Goal: Contribute content

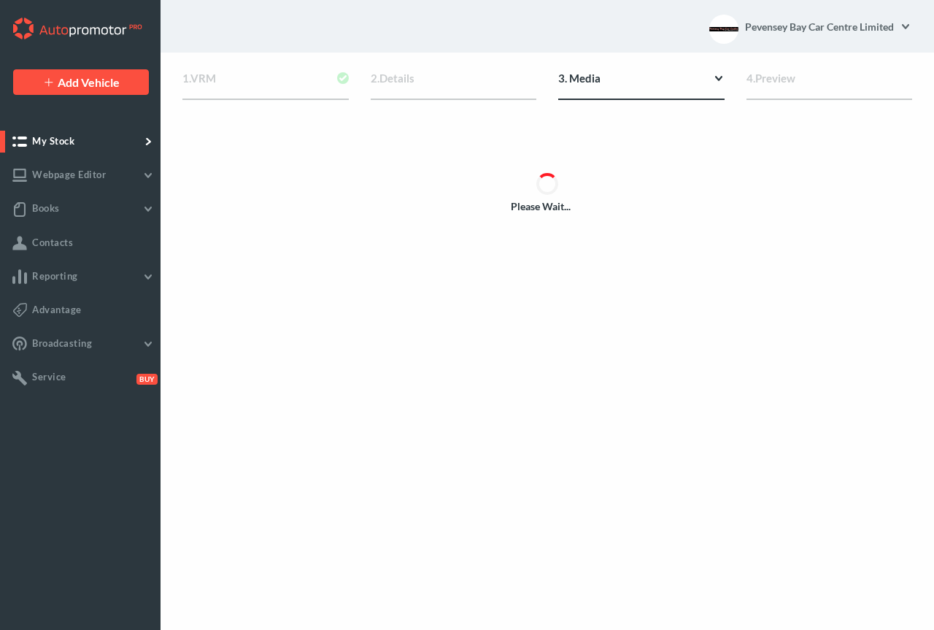
type input "[URL][DOMAIN_NAME]"
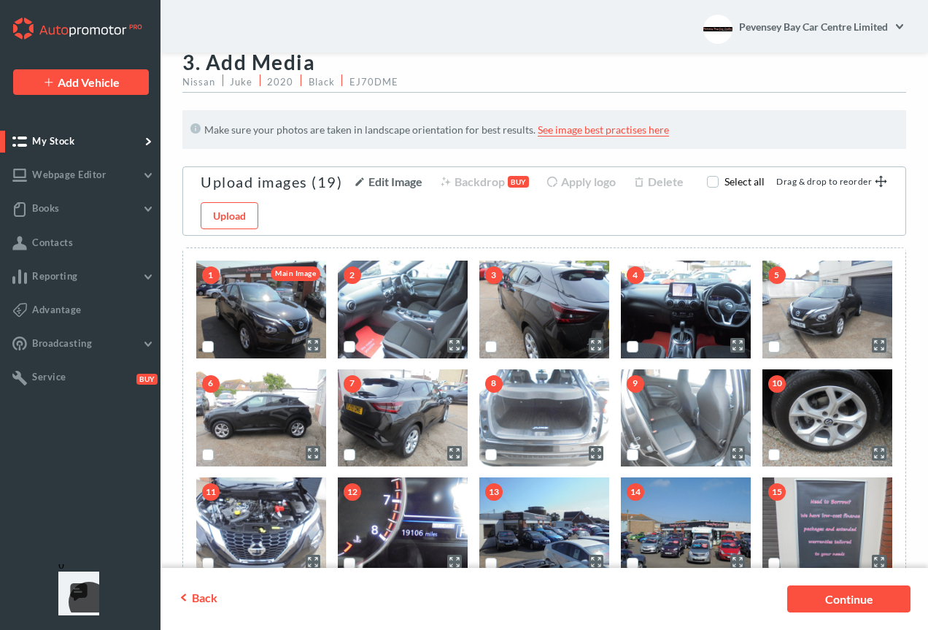
scroll to position [15, 0]
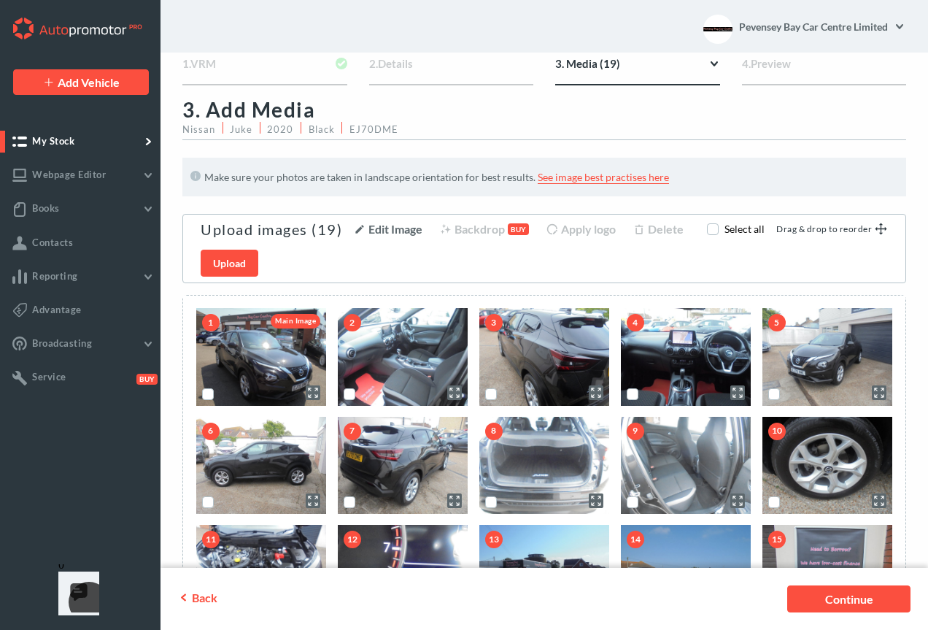
click at [233, 256] on link "Upload" at bounding box center [230, 263] width 58 height 27
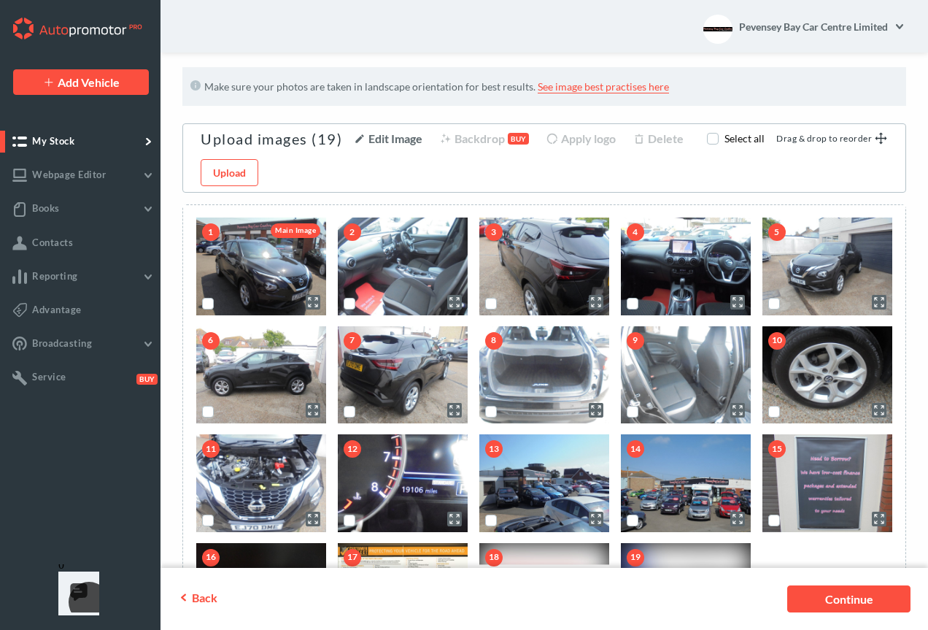
scroll to position [101, 0]
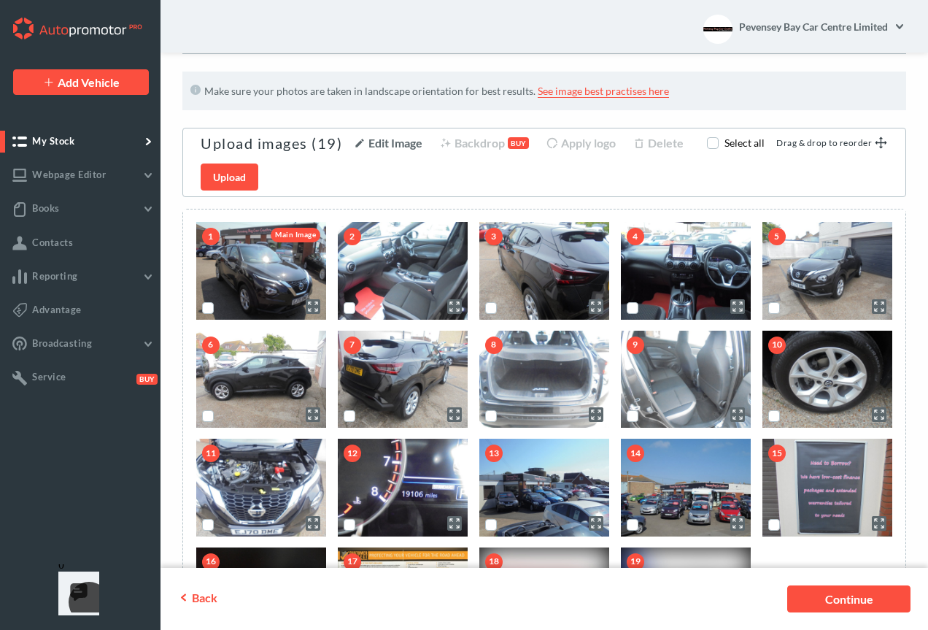
click at [222, 173] on link "Upload" at bounding box center [230, 176] width 58 height 27
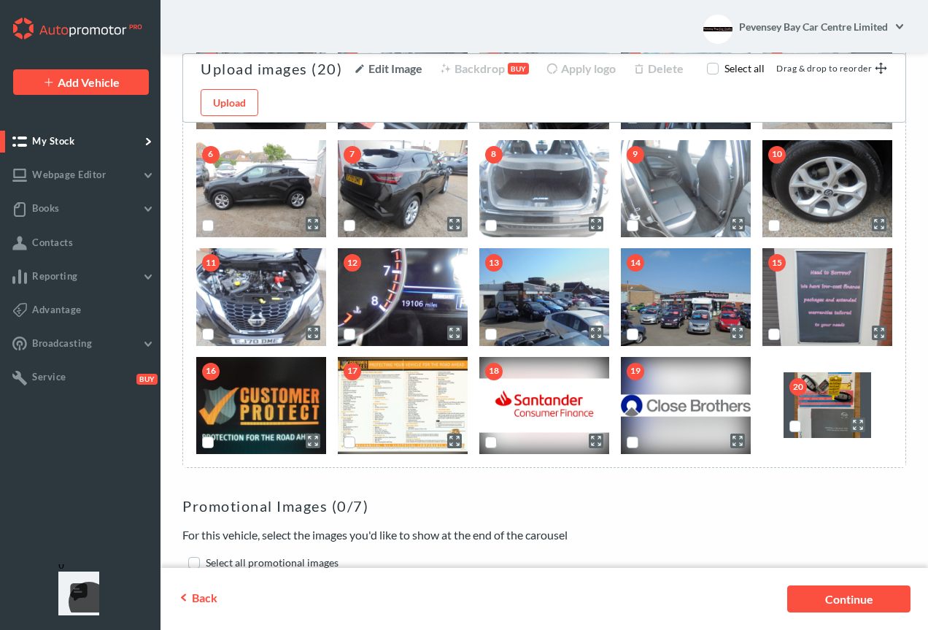
checkbox input "false"
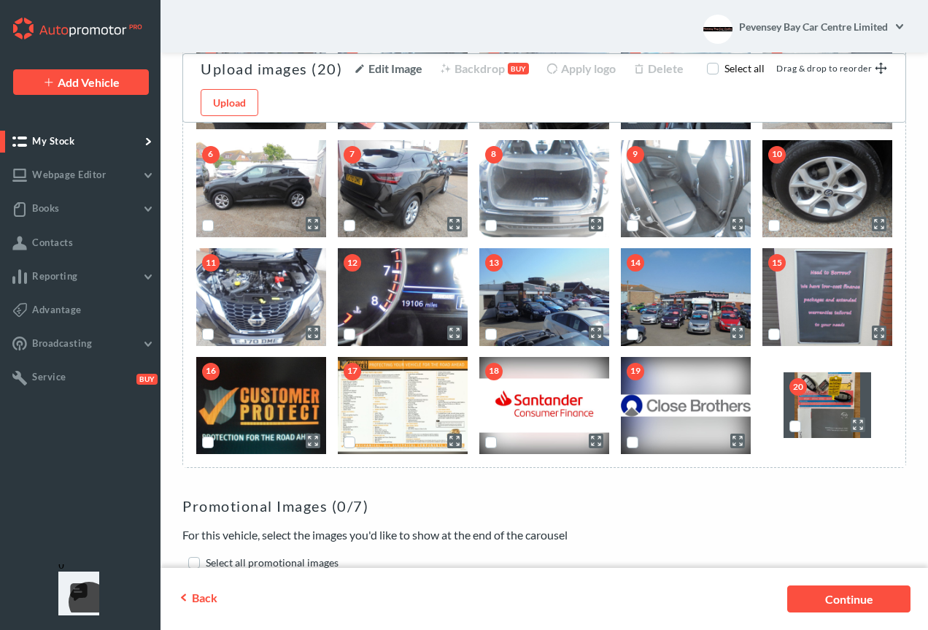
checkbox input "false"
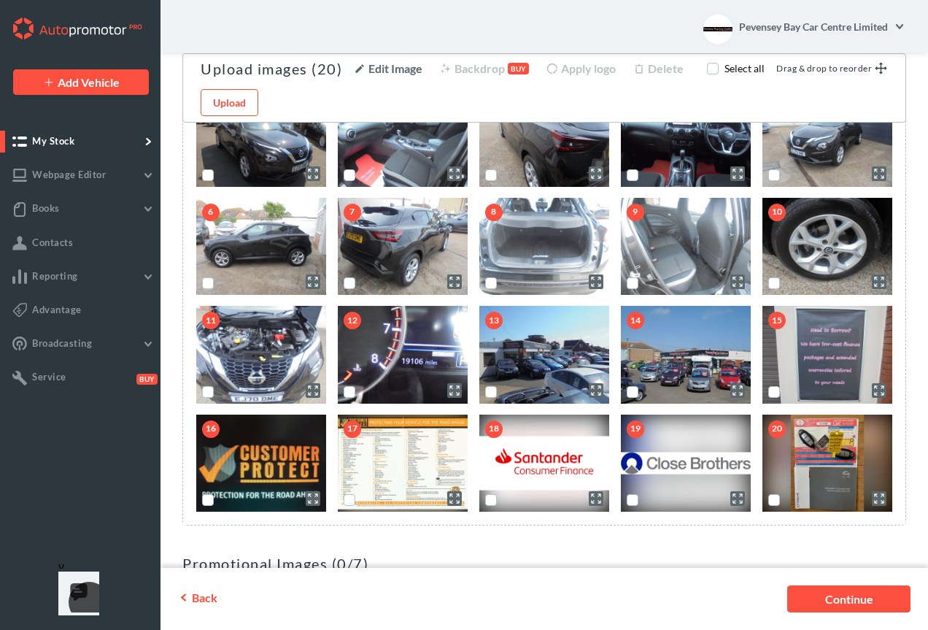
scroll to position [228, 0]
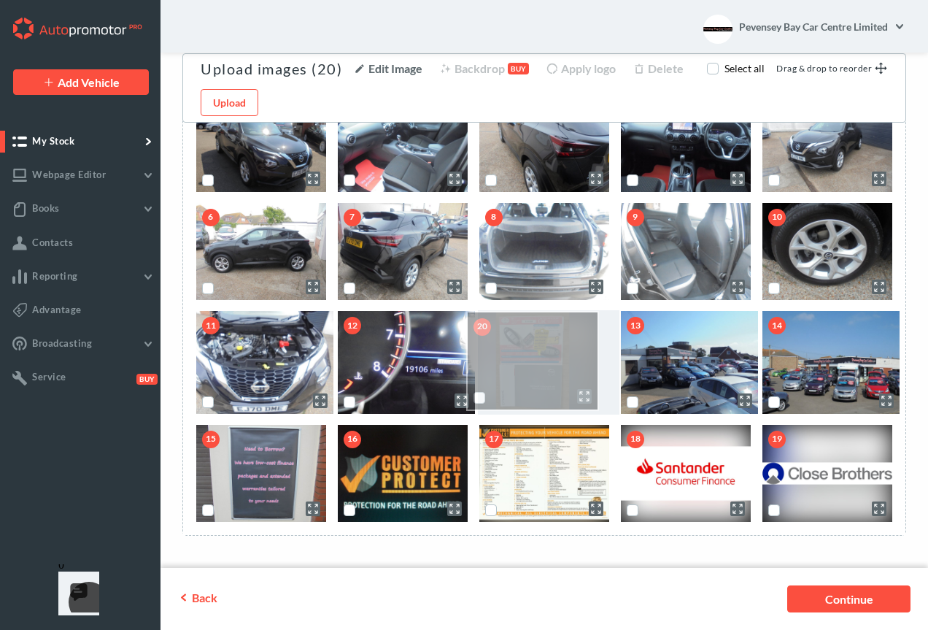
drag, startPoint x: 843, startPoint y: 452, endPoint x: 548, endPoint y: 345, distance: 313.7
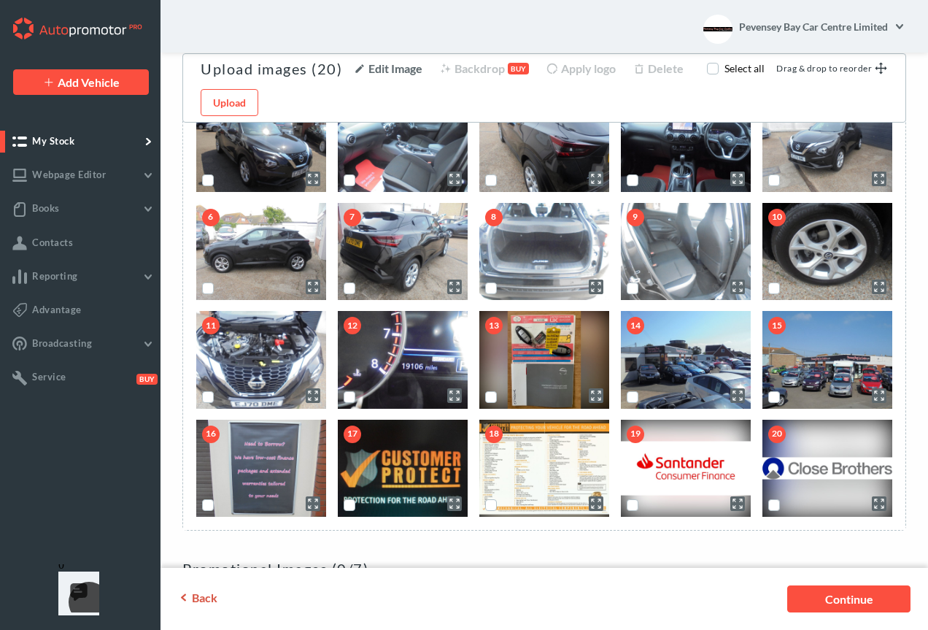
click at [207, 592] on span "Back" at bounding box center [205, 597] width 26 height 14
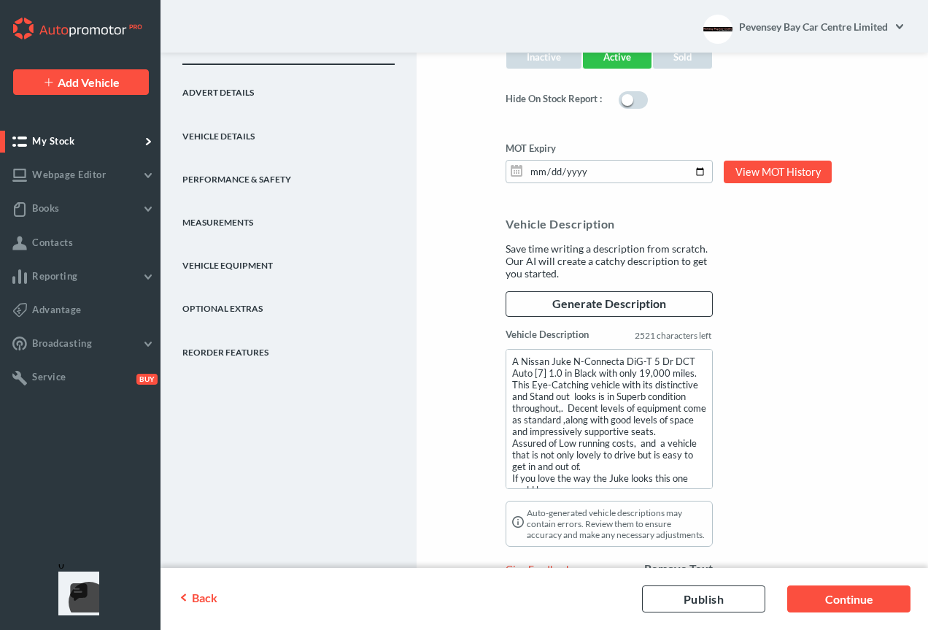
scroll to position [1253, 0]
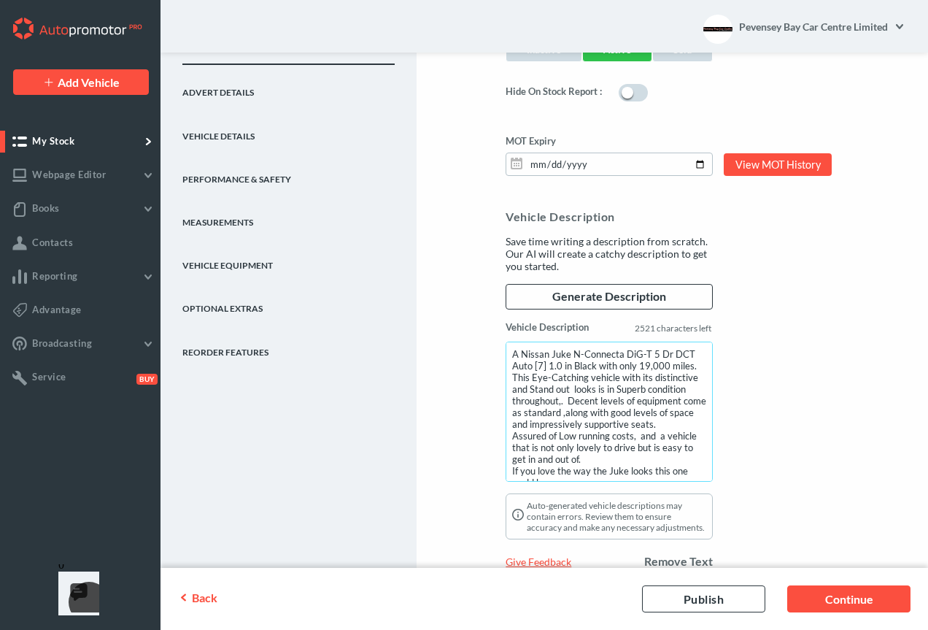
click at [563, 403] on textarea "A Nissan Juke N-Connecta DiG-T 5 Dr DCT Auto [7] 1.0 in Black with only 19,000 …" at bounding box center [609, 411] width 207 height 140
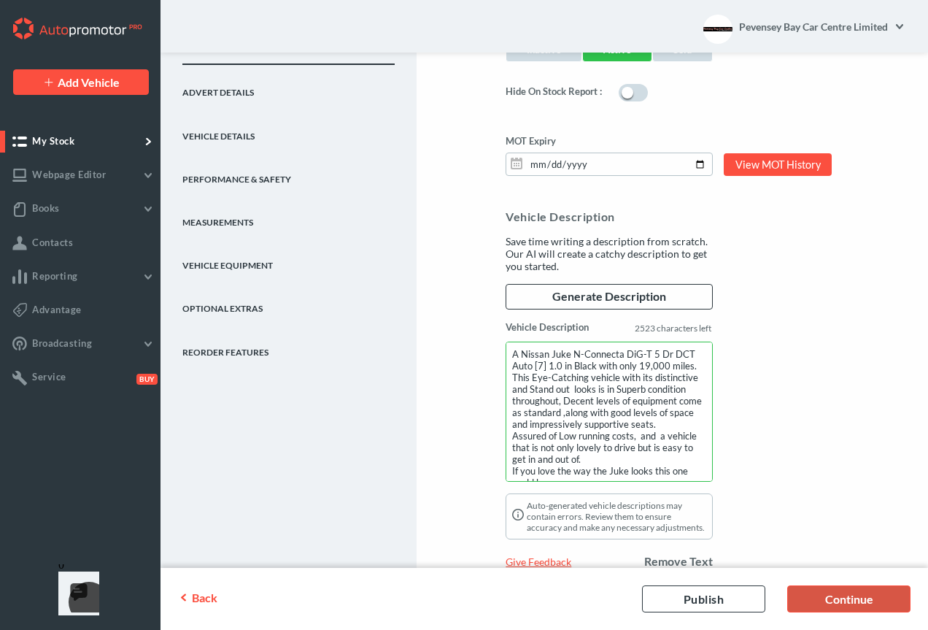
type textarea "A Nissan Juke N-Connecta DiG-T 5 Dr DCT Auto [7] 1.0 in Black with only 19,000 …"
click at [811, 589] on link "Continue" at bounding box center [848, 598] width 123 height 27
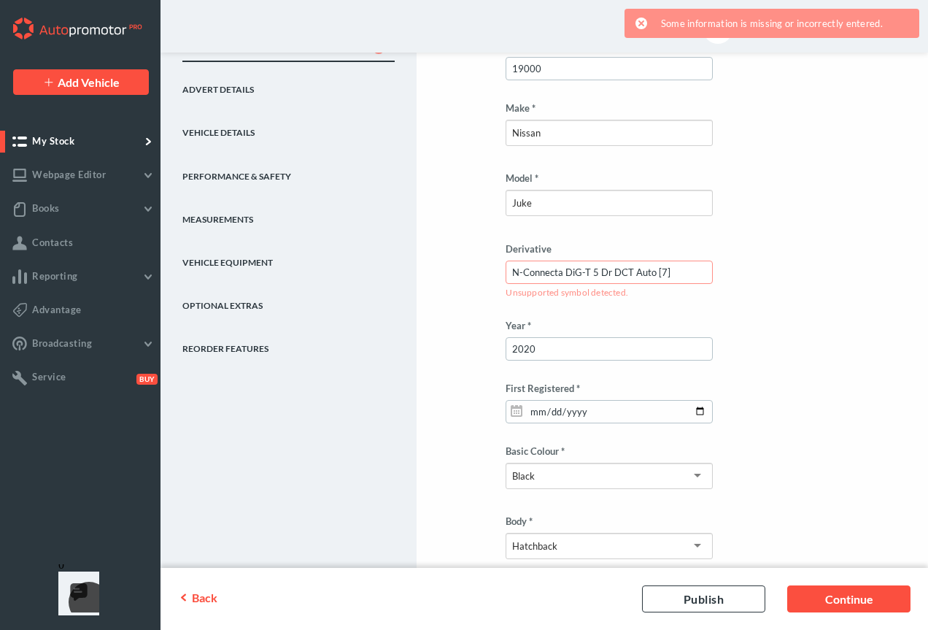
scroll to position [495, 0]
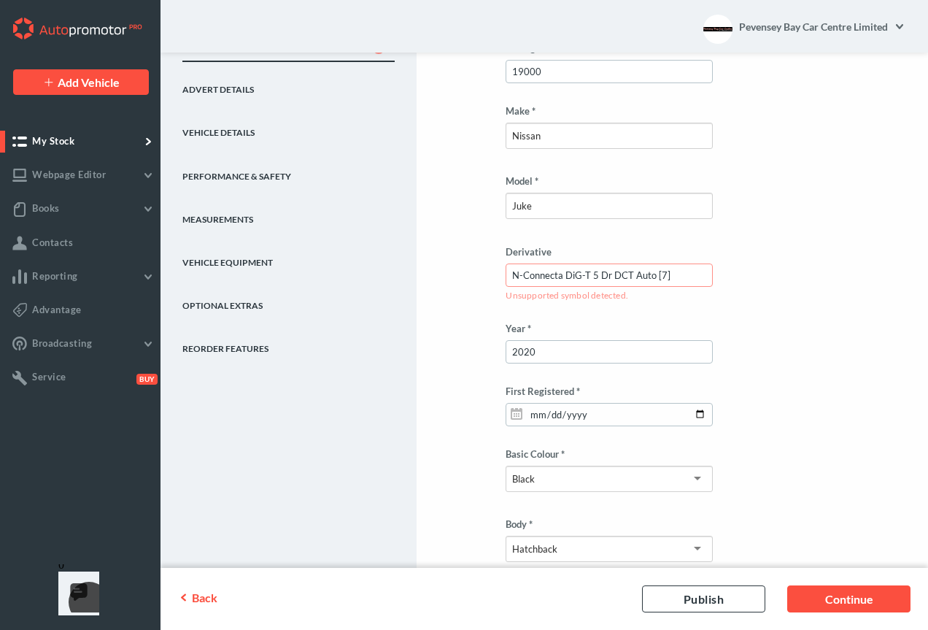
click at [655, 269] on input "N-Connecta DiG-T 5 Dr DCT Auto [7]" at bounding box center [609, 274] width 207 height 23
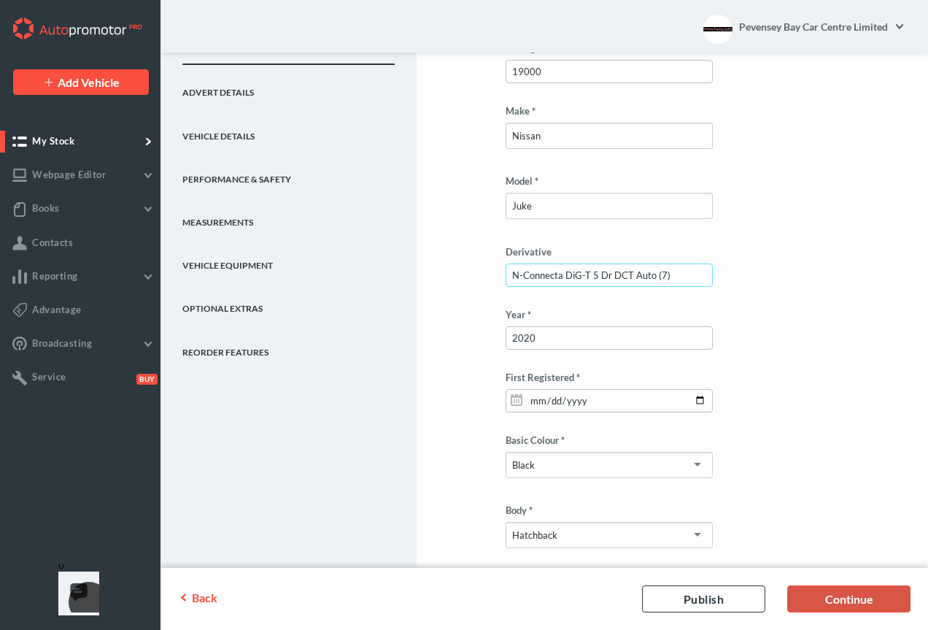
type input "N-Connecta DiG-T 5 Dr DCT Auto (7)"
click at [831, 589] on link "Continue" at bounding box center [848, 598] width 123 height 27
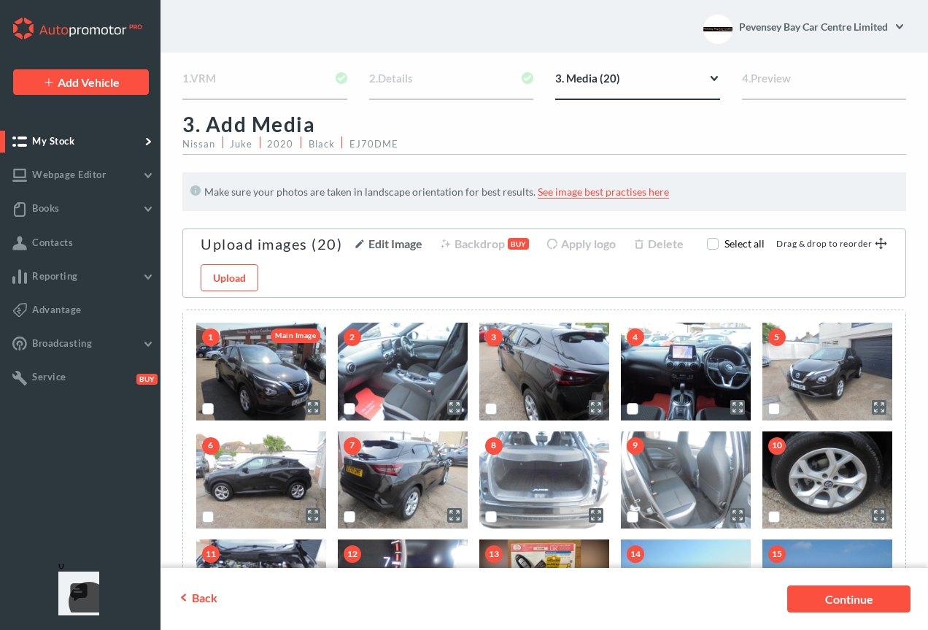
click at [831, 589] on link "Continue" at bounding box center [848, 598] width 123 height 27
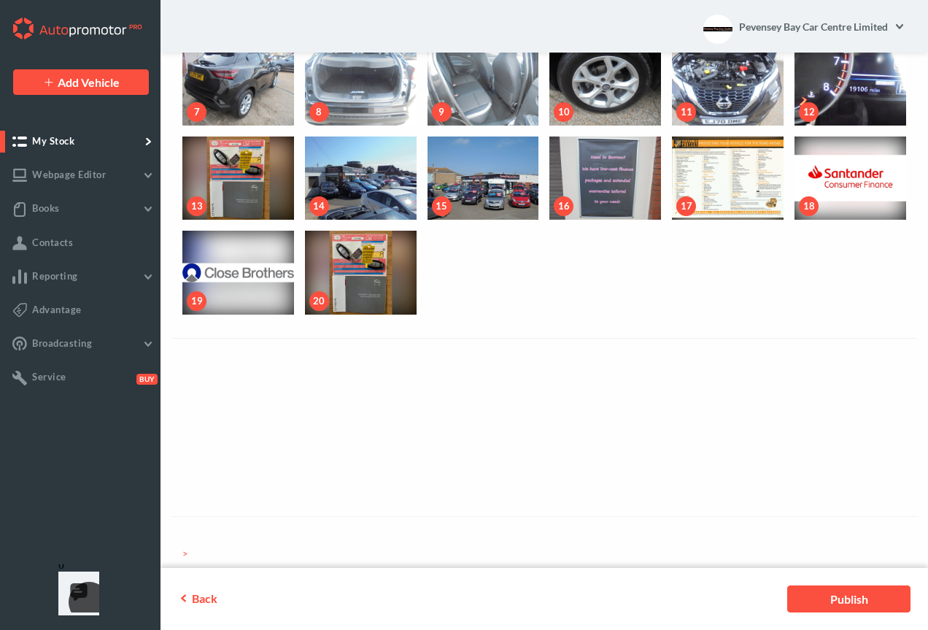
scroll to position [422, 0]
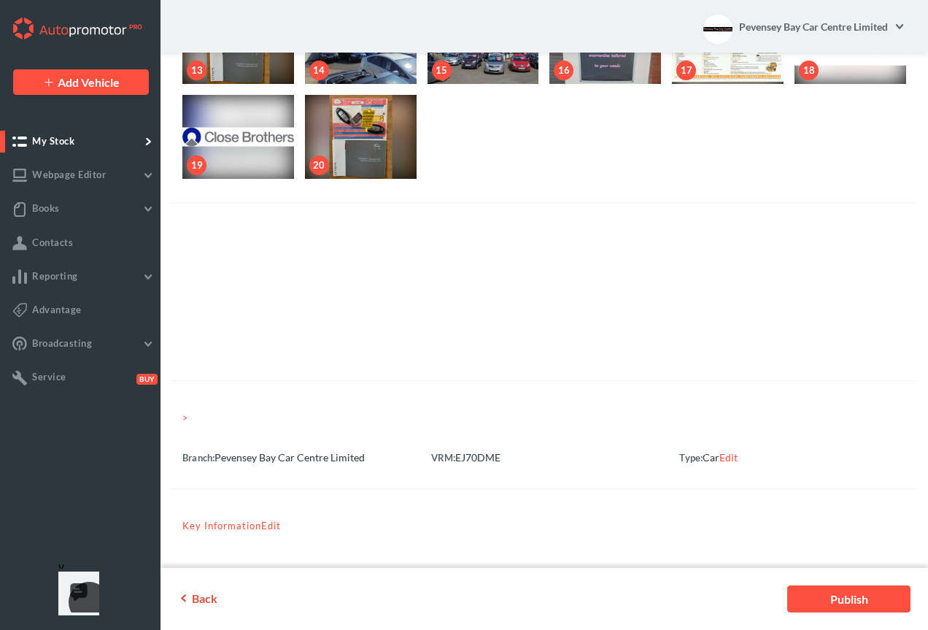
click at [193, 590] on span "Back" at bounding box center [205, 597] width 26 height 14
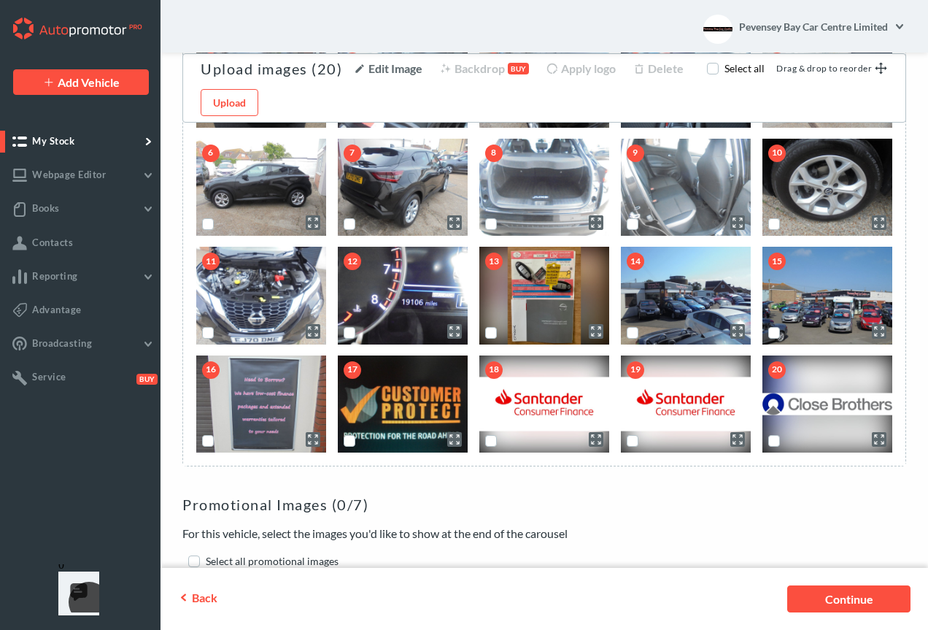
scroll to position [305, 0]
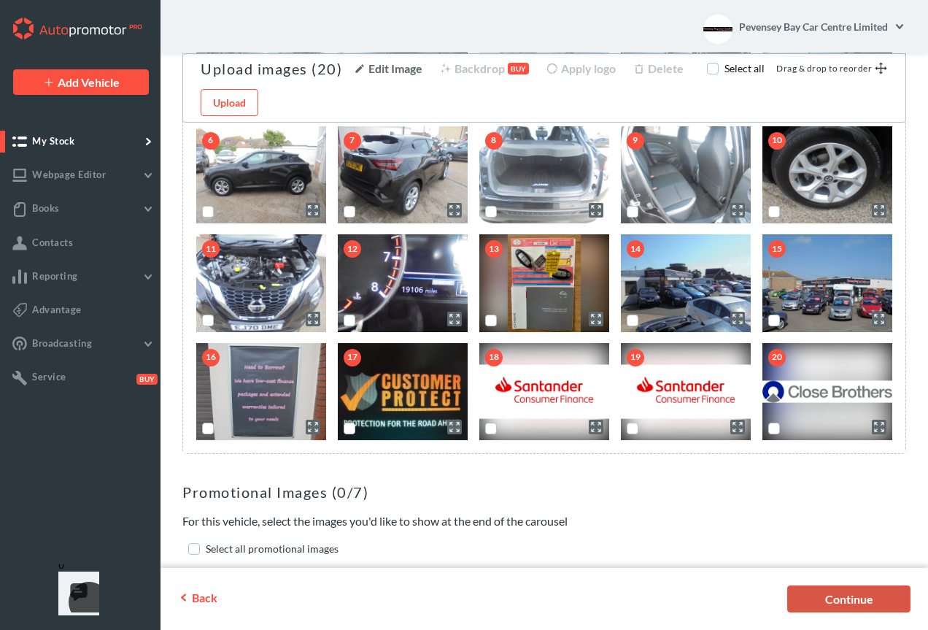
click at [866, 606] on link "Continue" at bounding box center [848, 598] width 123 height 27
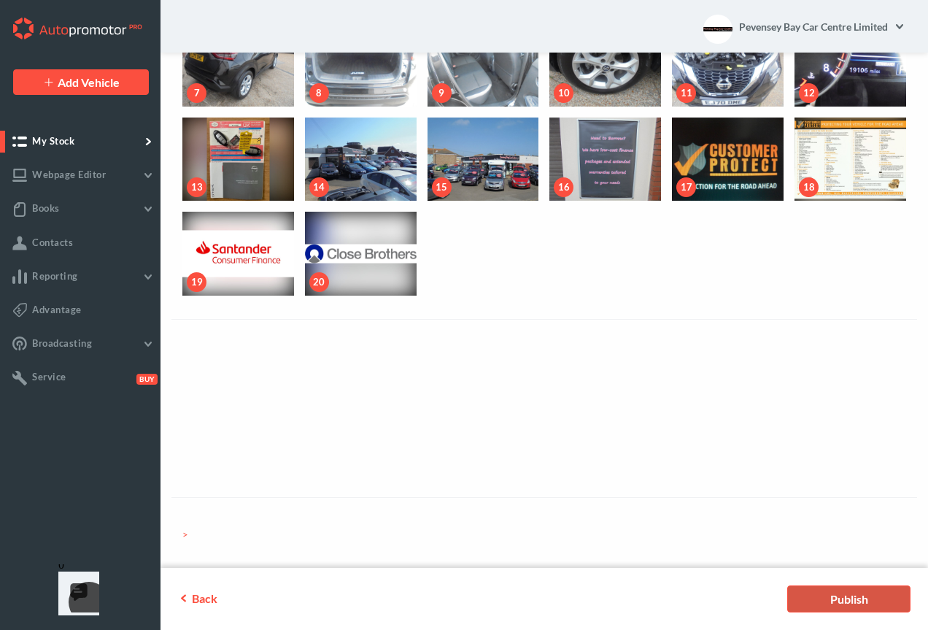
click at [806, 592] on link "Publish" at bounding box center [848, 598] width 123 height 27
